Goal: Task Accomplishment & Management: Complete application form

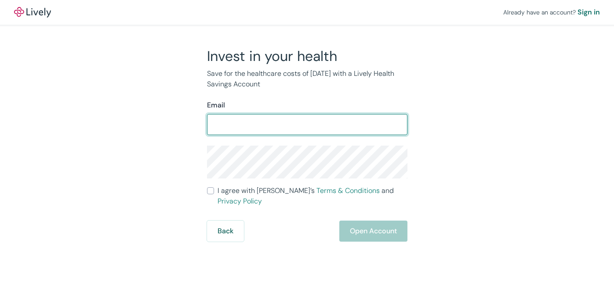
click at [333, 125] on input "Email" at bounding box center [307, 125] width 200 height 18
drag, startPoint x: 303, startPoint y: 119, endPoint x: 264, endPoint y: 124, distance: 39.0
click at [264, 124] on input "[EMAIL_ADDRESS][DOMAIN_NAME]" at bounding box center [307, 125] width 200 height 18
click at [259, 126] on input "[EMAIL_ADDRESS][DOMAIN_NAME]" at bounding box center [307, 125] width 200 height 18
drag, startPoint x: 259, startPoint y: 126, endPoint x: 318, endPoint y: 124, distance: 59.3
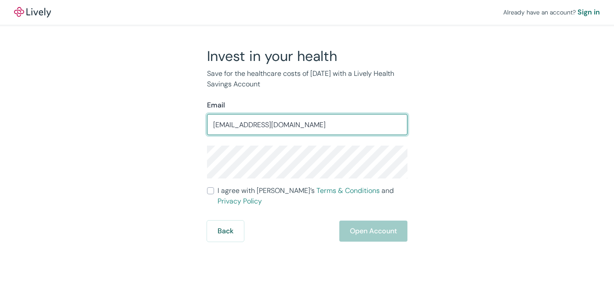
click at [318, 124] on input "[EMAIL_ADDRESS][DOMAIN_NAME]" at bounding box center [307, 125] width 200 height 18
type input "[EMAIL_ADDRESS][DOMAIN_NAME]"
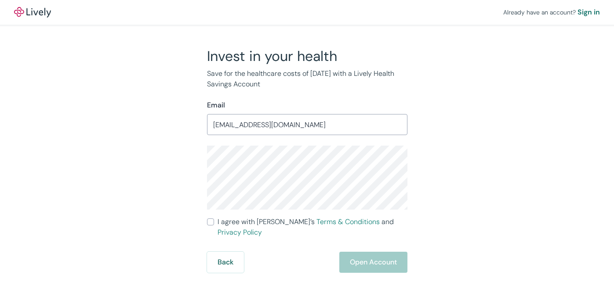
click at [210, 224] on input "I agree with Lively’s Terms & Conditions and Privacy Policy" at bounding box center [210, 222] width 7 height 7
checkbox input "true"
click at [377, 252] on button "Open Account" at bounding box center [373, 262] width 68 height 21
